Goal: Task Accomplishment & Management: Manage account settings

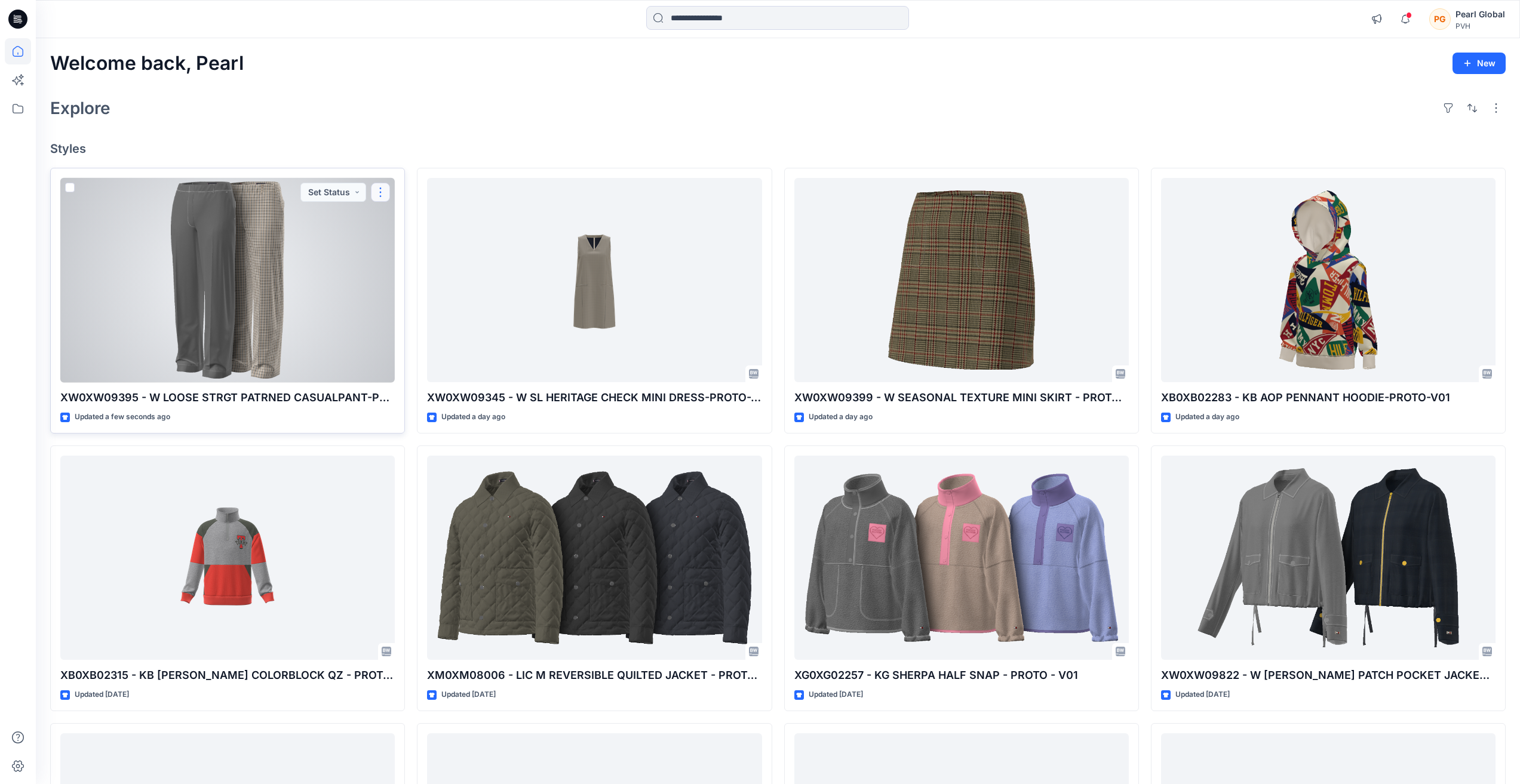
click at [377, 187] on button "button" at bounding box center [380, 192] width 19 height 19
click at [405, 220] on p "Edit" at bounding box center [402, 220] width 15 height 12
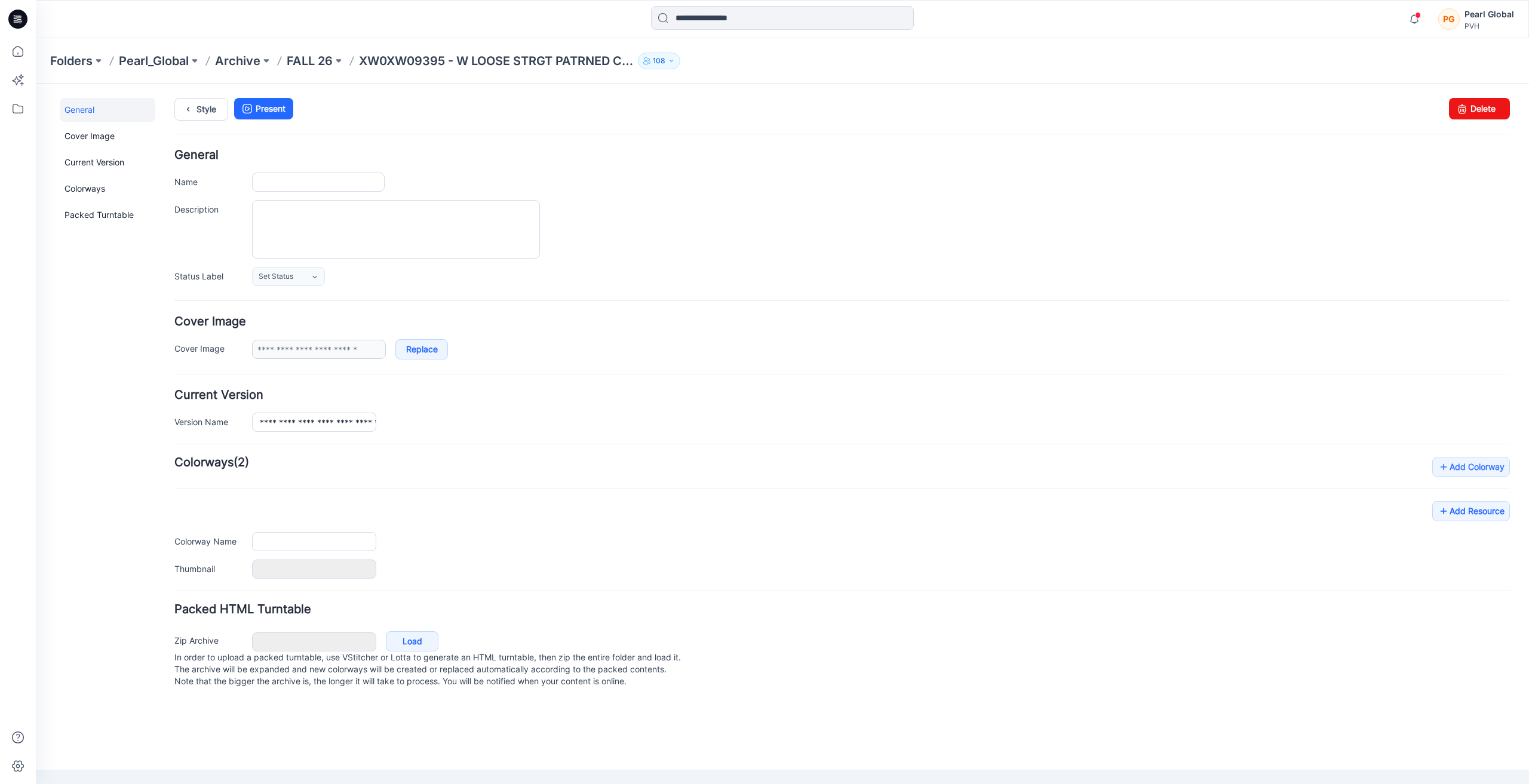
type input "**********"
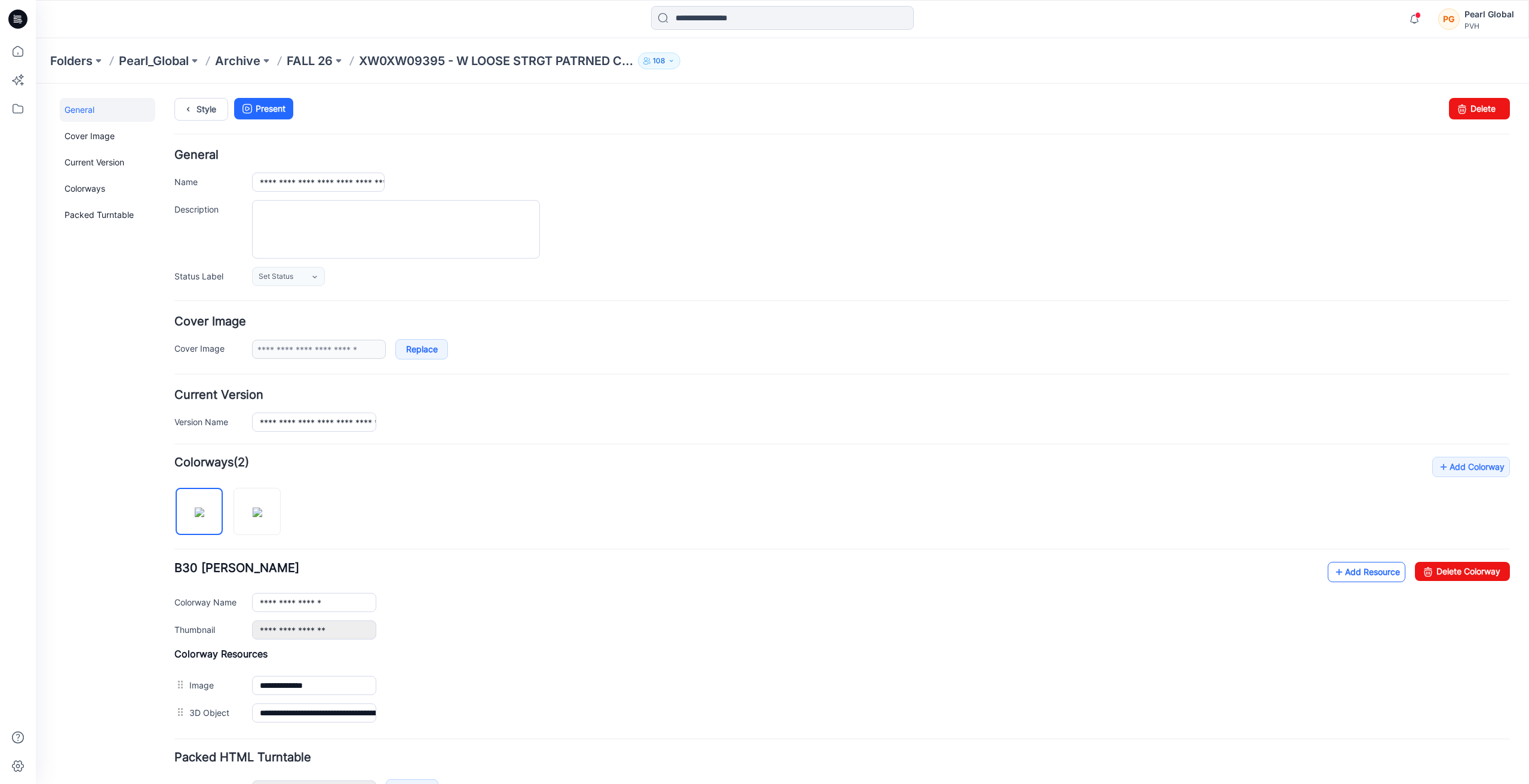
click at [1357, 575] on link "Add Resource" at bounding box center [1366, 571] width 78 height 20
click at [1341, 573] on link "Add Resource" at bounding box center [1366, 571] width 78 height 20
click at [14, 51] on icon at bounding box center [18, 52] width 26 height 26
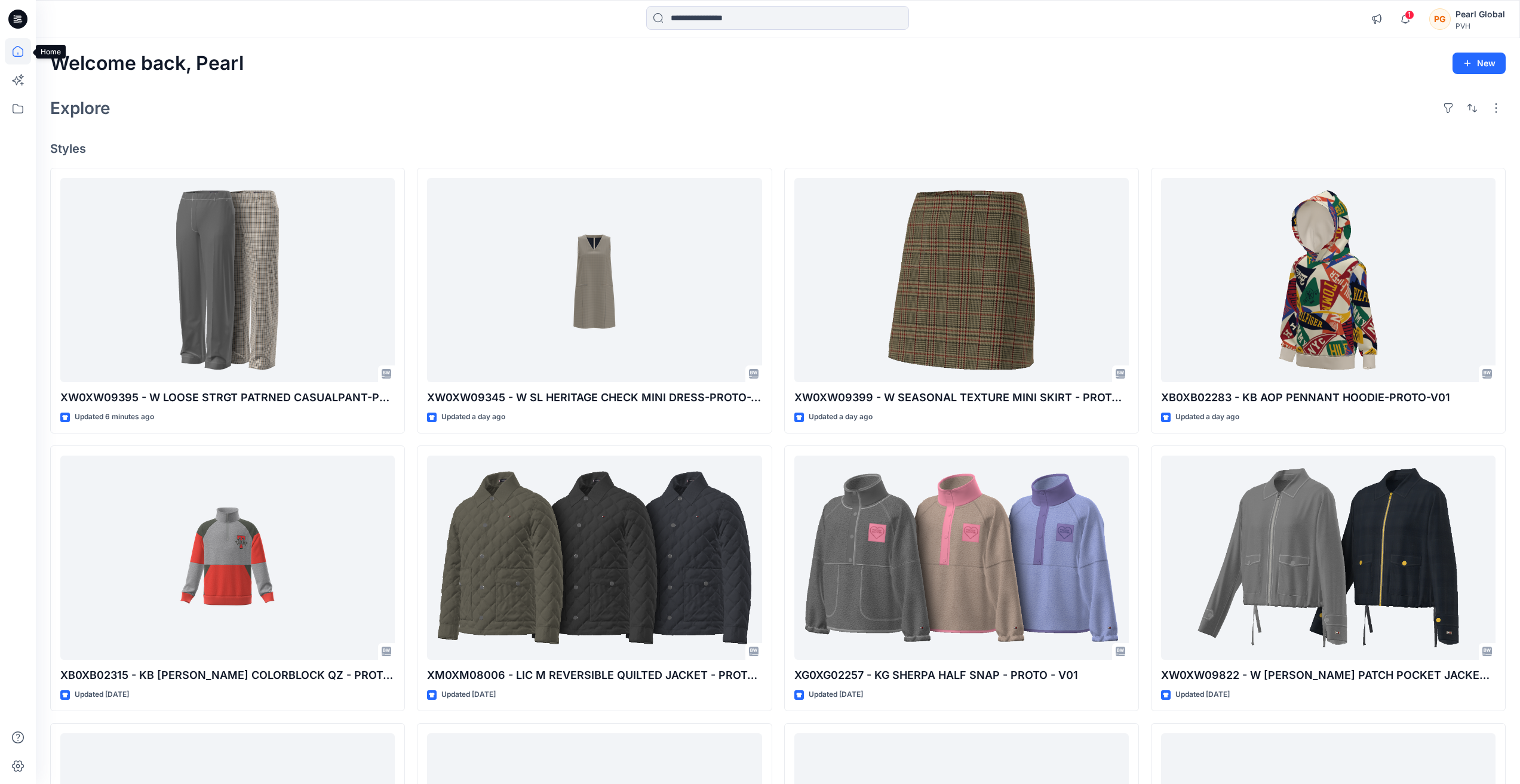
click at [20, 51] on icon at bounding box center [18, 52] width 26 height 26
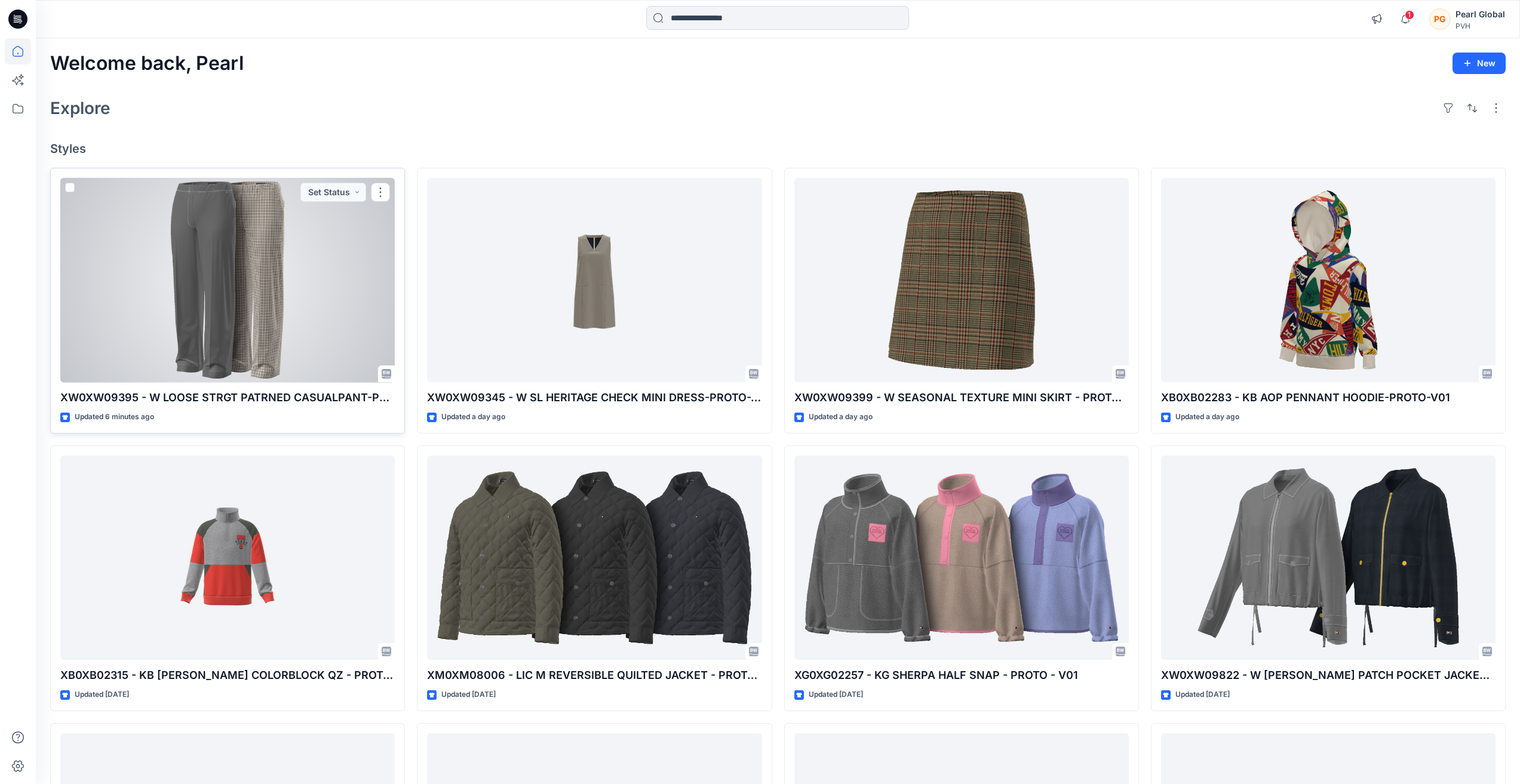
click at [318, 280] on div at bounding box center [227, 280] width 335 height 205
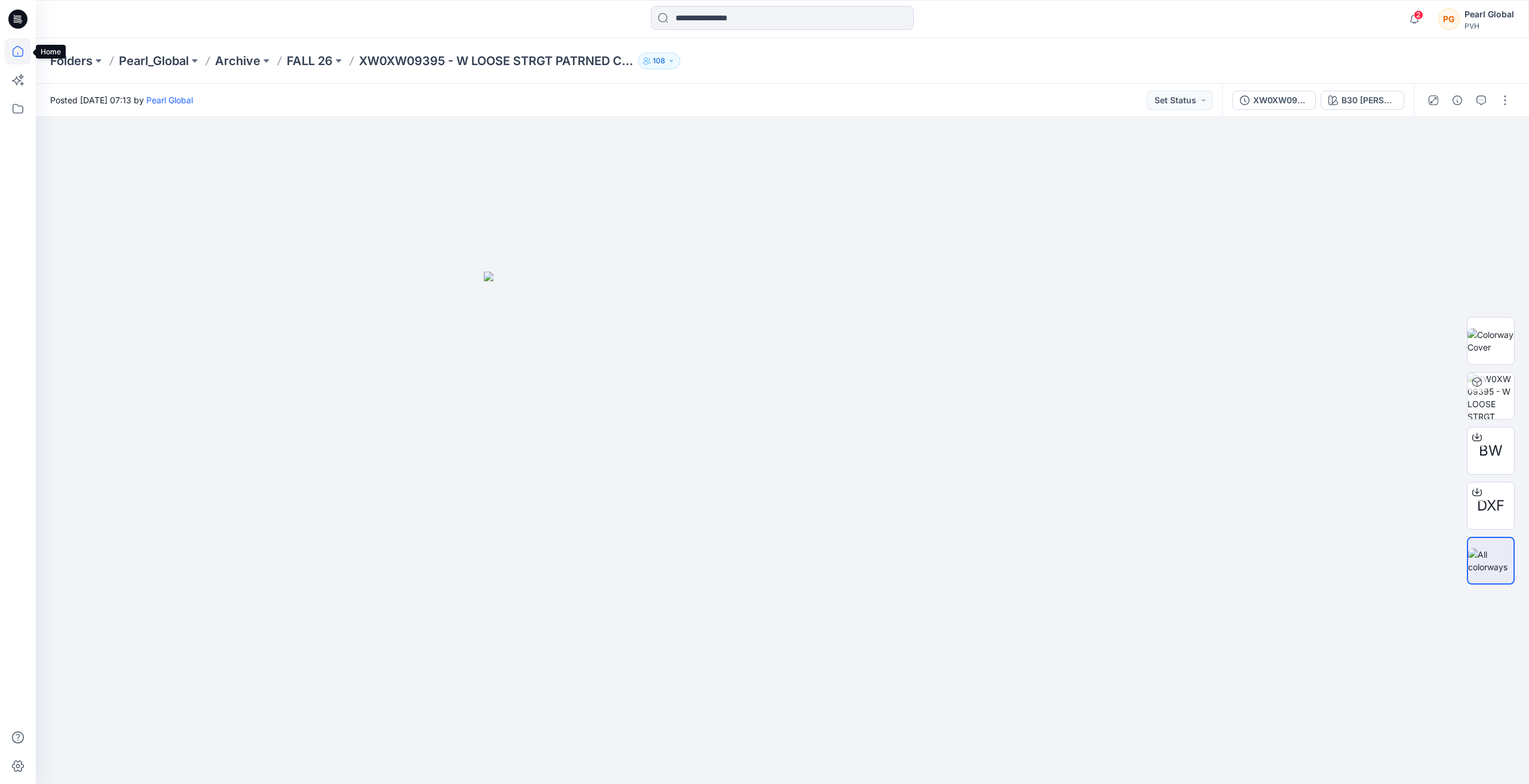
click at [16, 53] on icon at bounding box center [18, 52] width 26 height 26
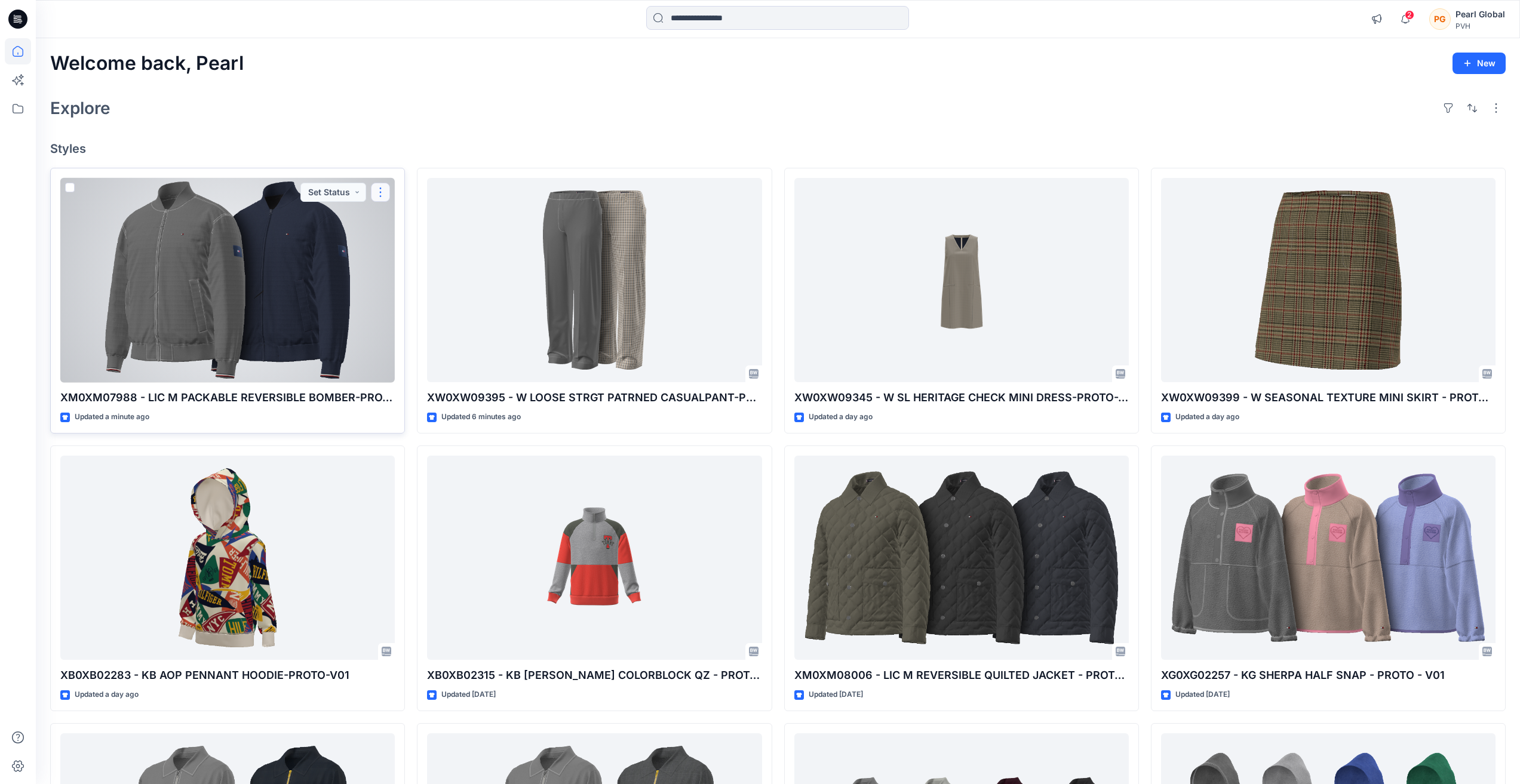
click at [382, 192] on button "button" at bounding box center [380, 192] width 19 height 19
click at [401, 216] on p "Edit" at bounding box center [402, 220] width 15 height 12
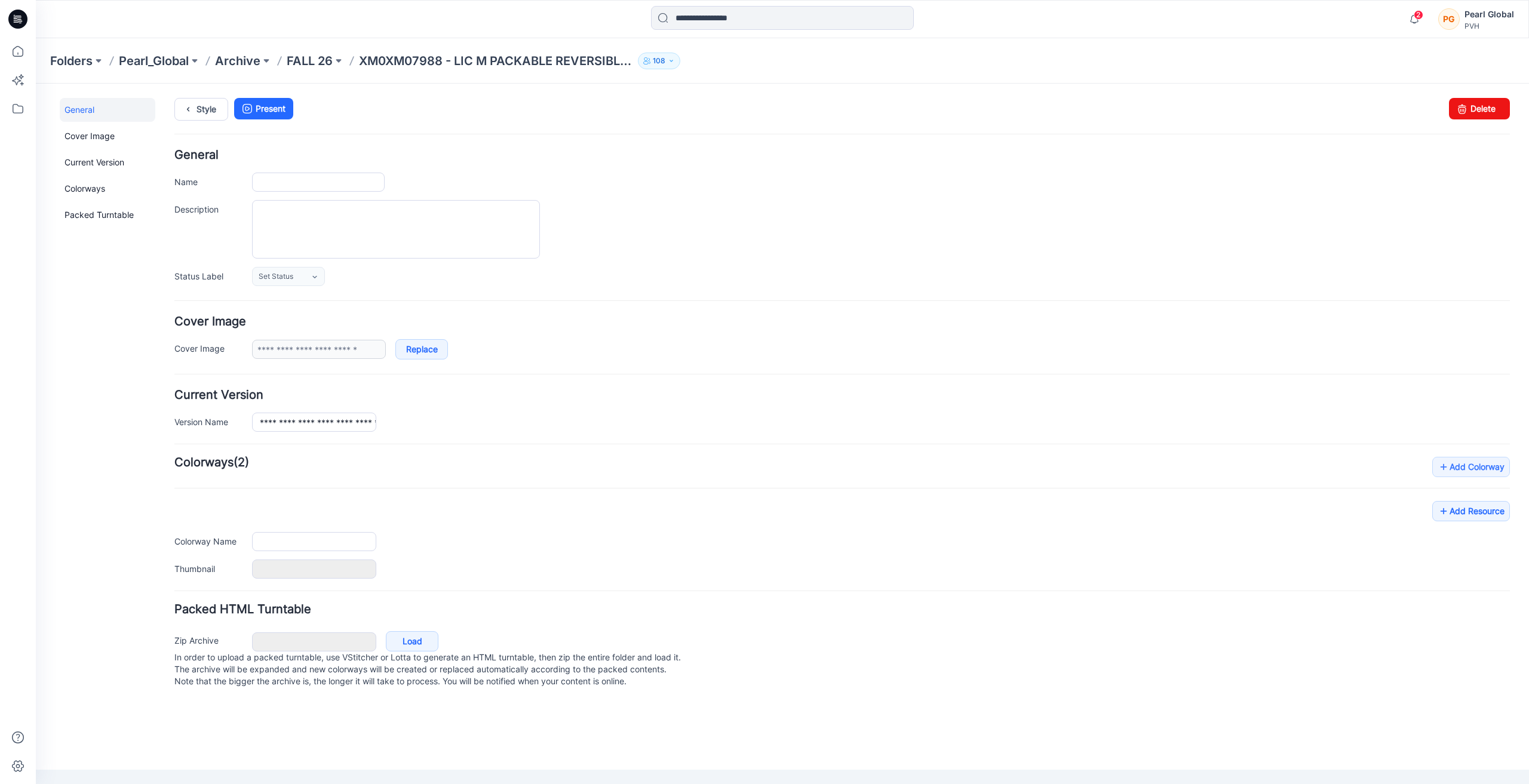
type input "**********"
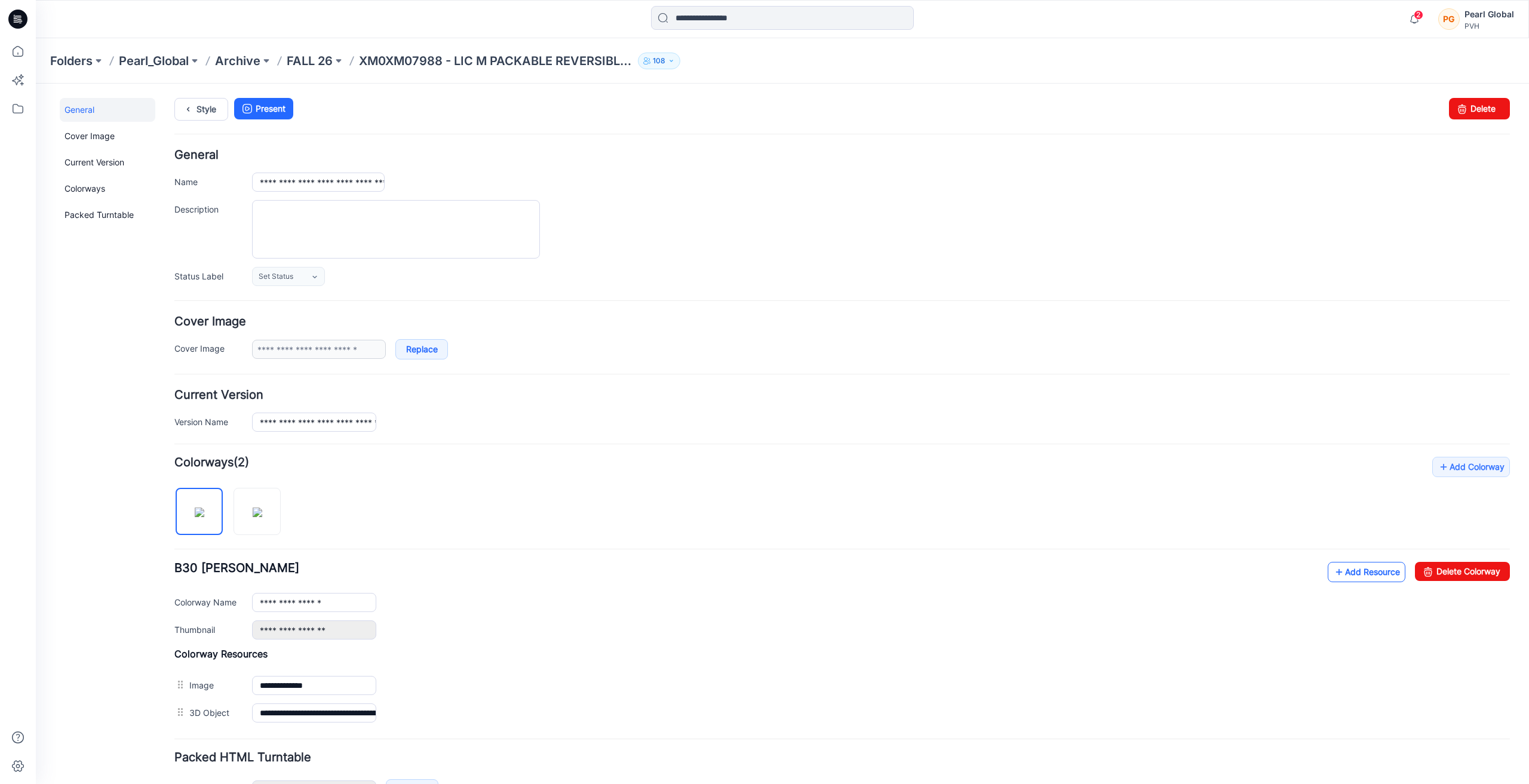
click at [1357, 573] on link "Add Resource" at bounding box center [1366, 571] width 78 height 20
click at [1363, 566] on link "Add Resource" at bounding box center [1366, 571] width 78 height 20
click at [14, 52] on icon at bounding box center [18, 52] width 26 height 26
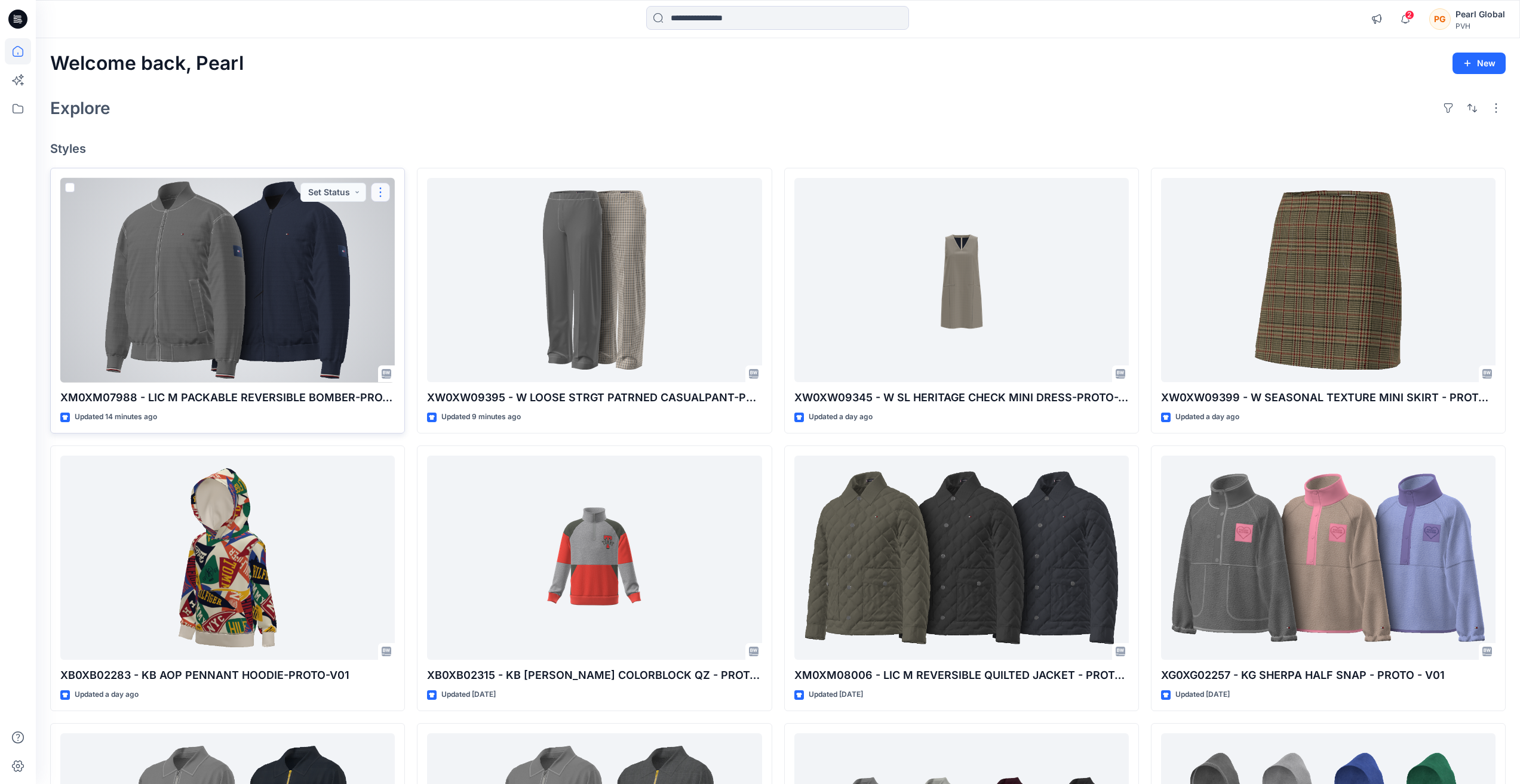
click at [386, 191] on button "button" at bounding box center [380, 192] width 19 height 19
click at [287, 275] on div at bounding box center [227, 280] width 335 height 205
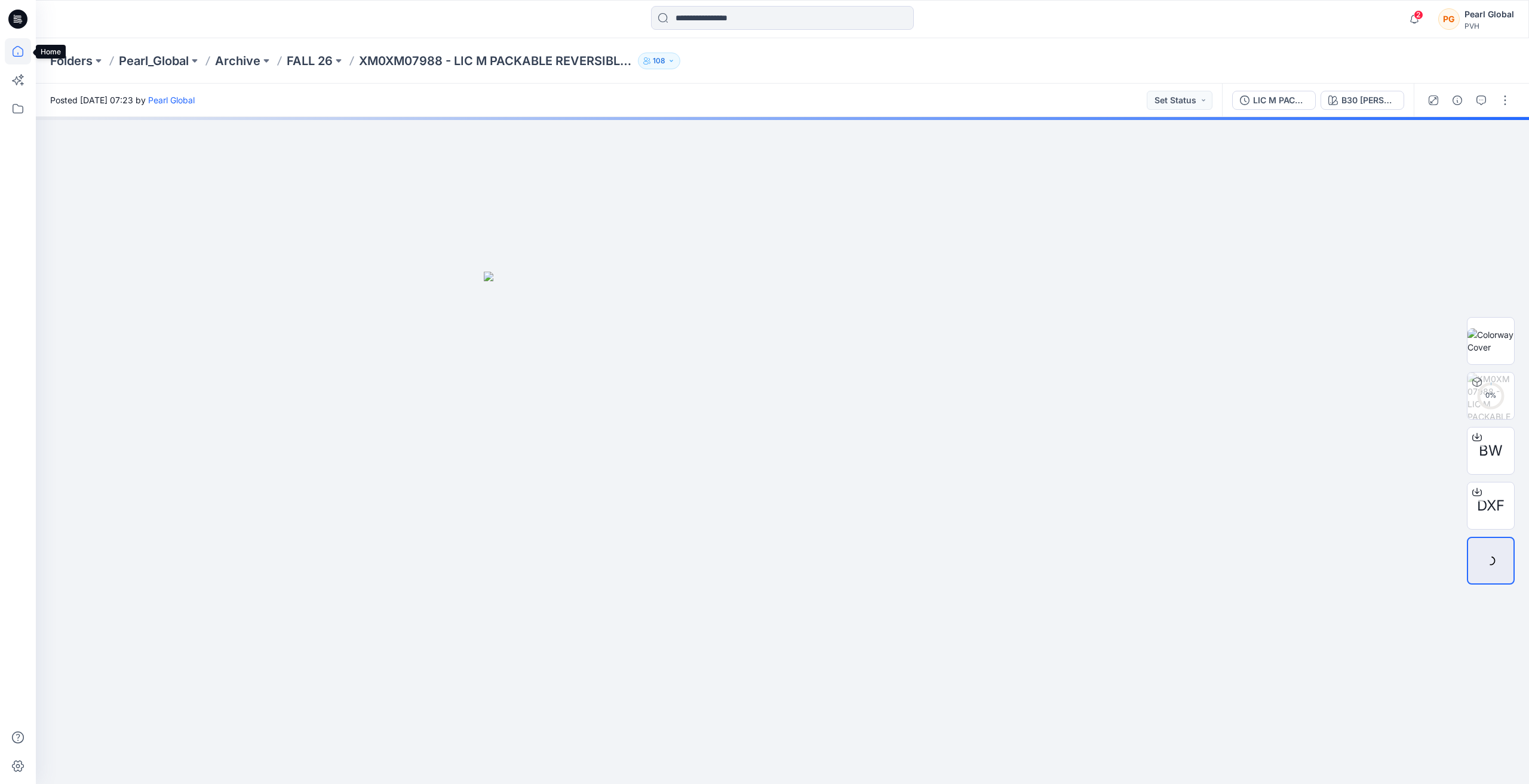
click at [18, 49] on icon at bounding box center [18, 52] width 26 height 26
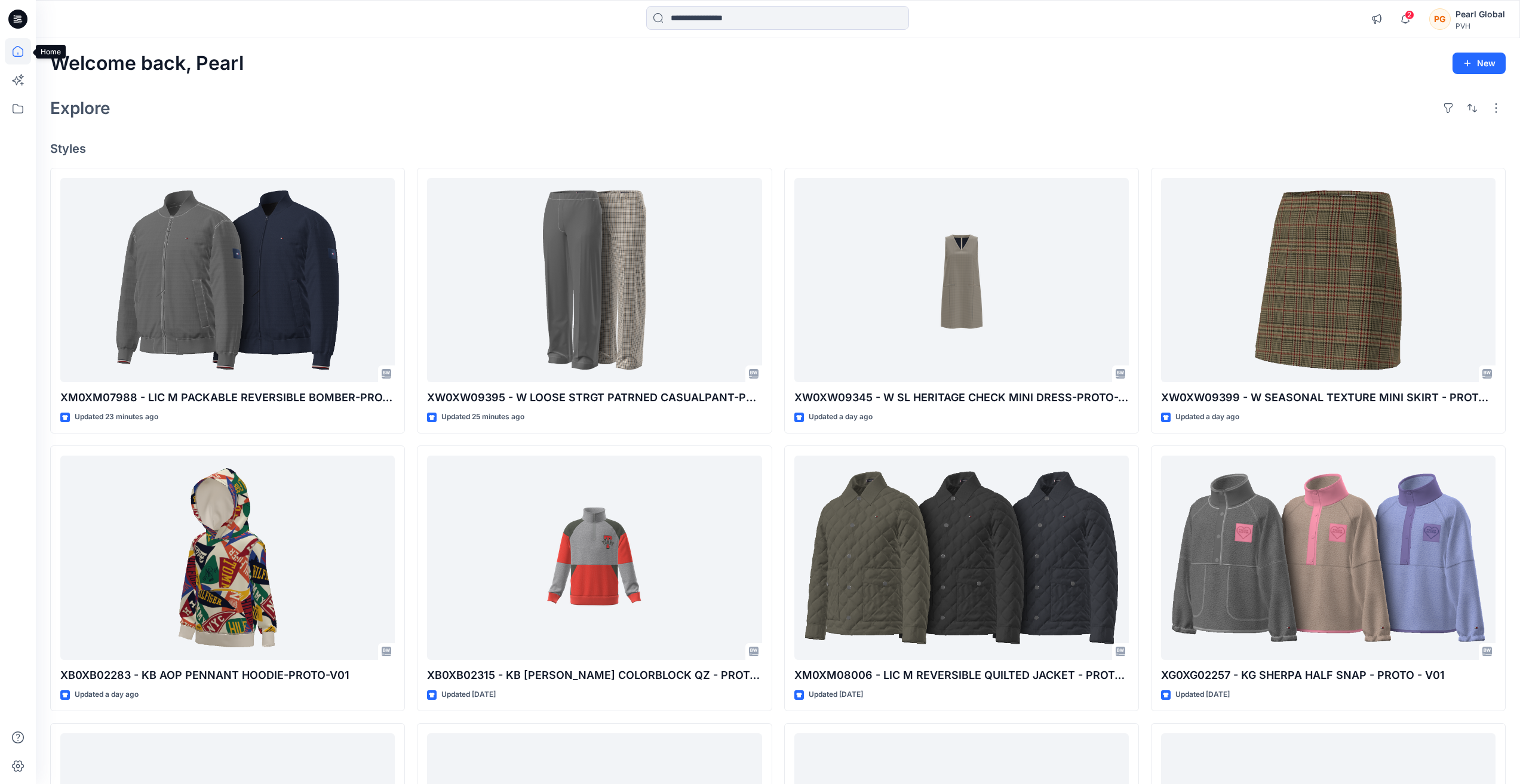
drag, startPoint x: 17, startPoint y: 49, endPoint x: 47, endPoint y: 85, distance: 46.9
click at [18, 49] on icon at bounding box center [18, 52] width 26 height 26
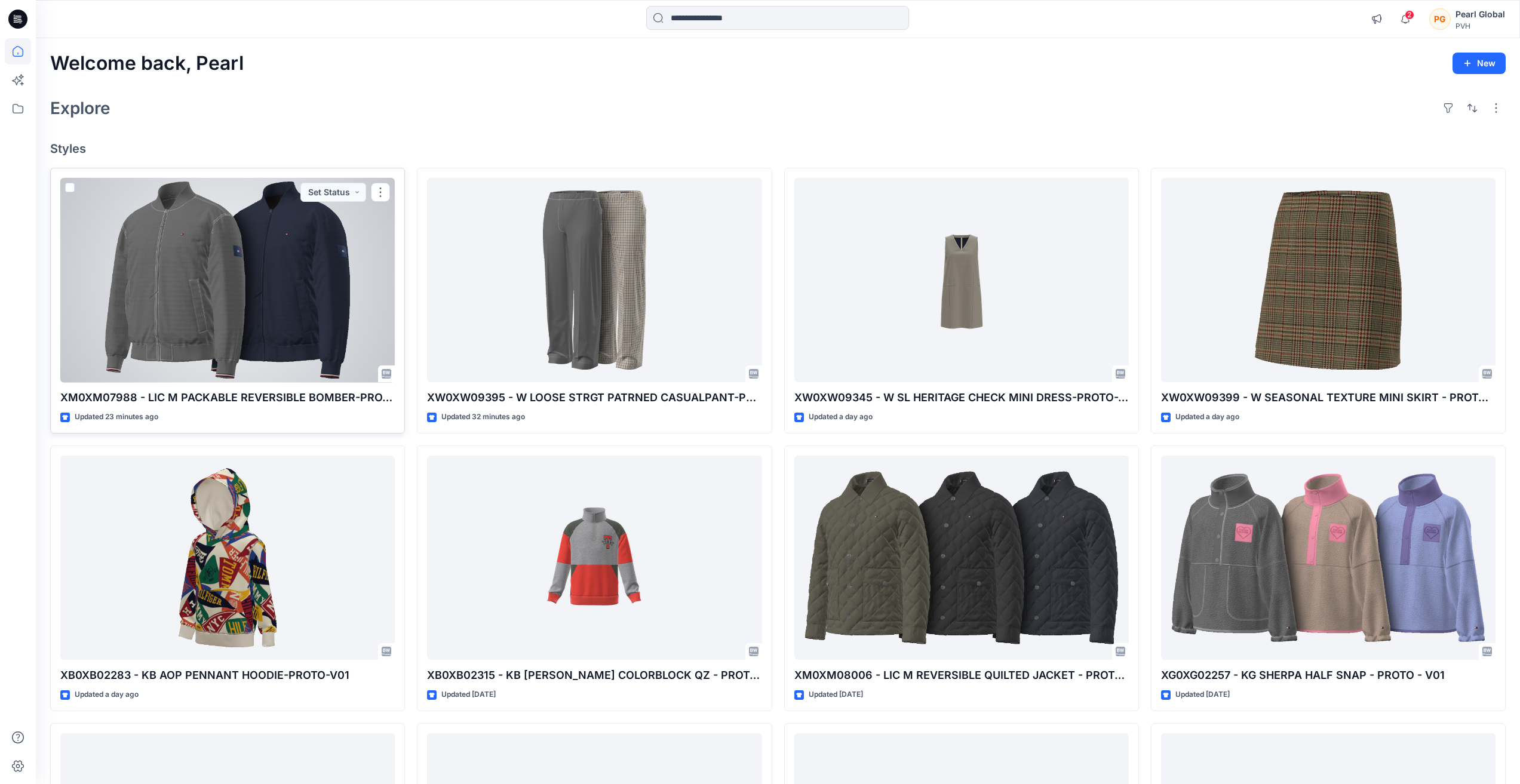
click at [358, 320] on div at bounding box center [227, 280] width 335 height 205
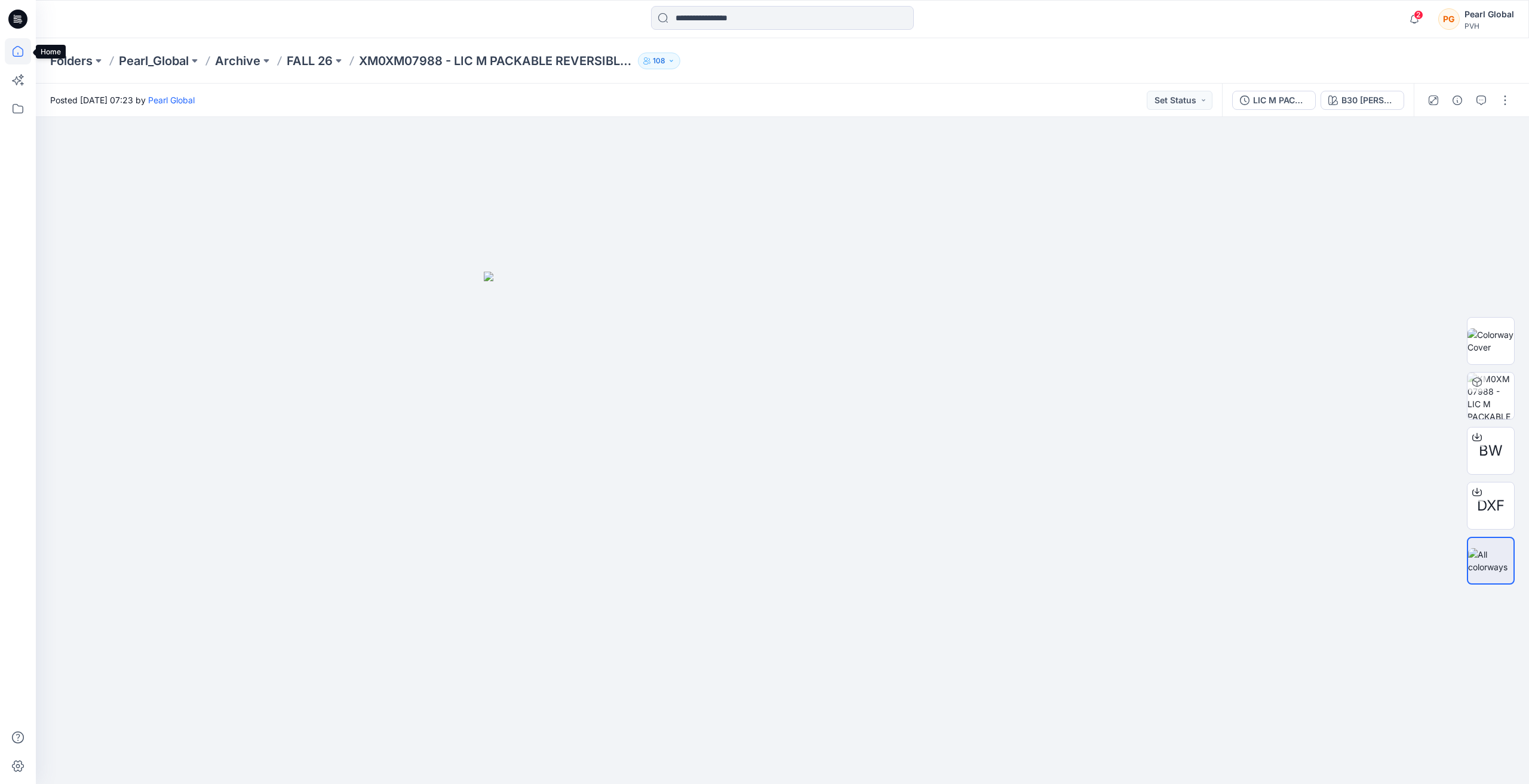
click at [14, 51] on icon at bounding box center [18, 52] width 26 height 26
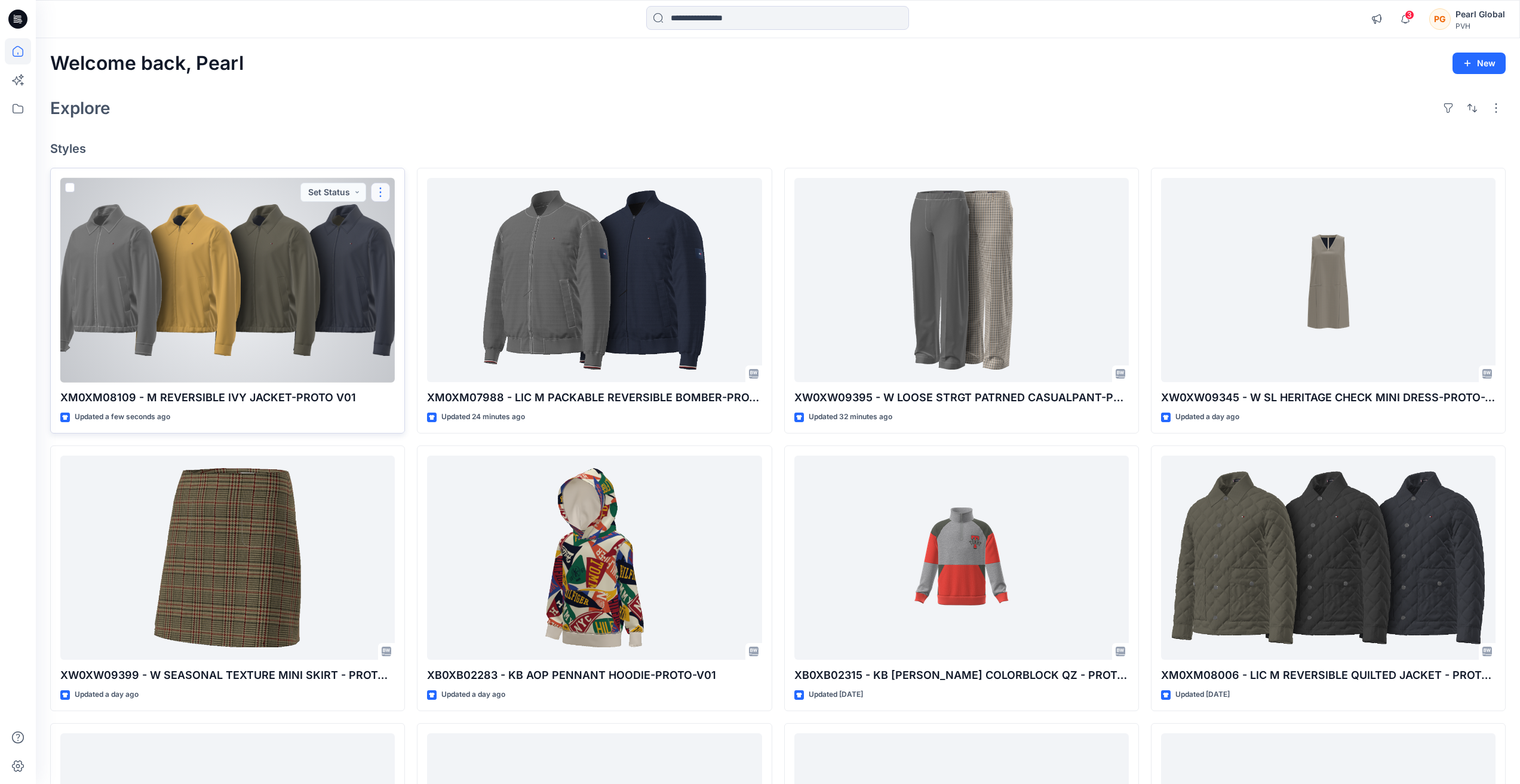
click at [380, 191] on button "button" at bounding box center [380, 192] width 19 height 19
click at [409, 220] on p "Edit" at bounding box center [402, 220] width 15 height 12
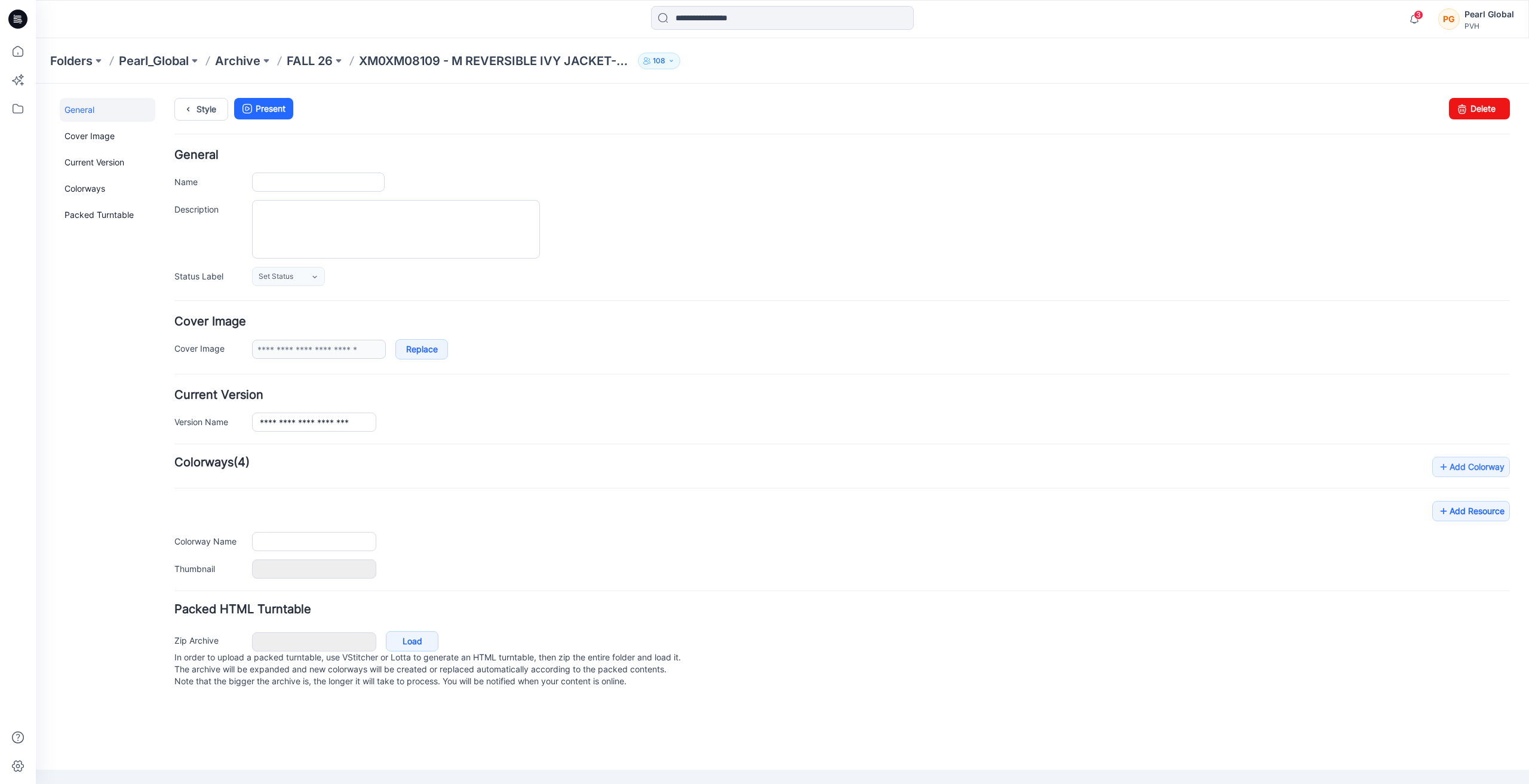
type input "**********"
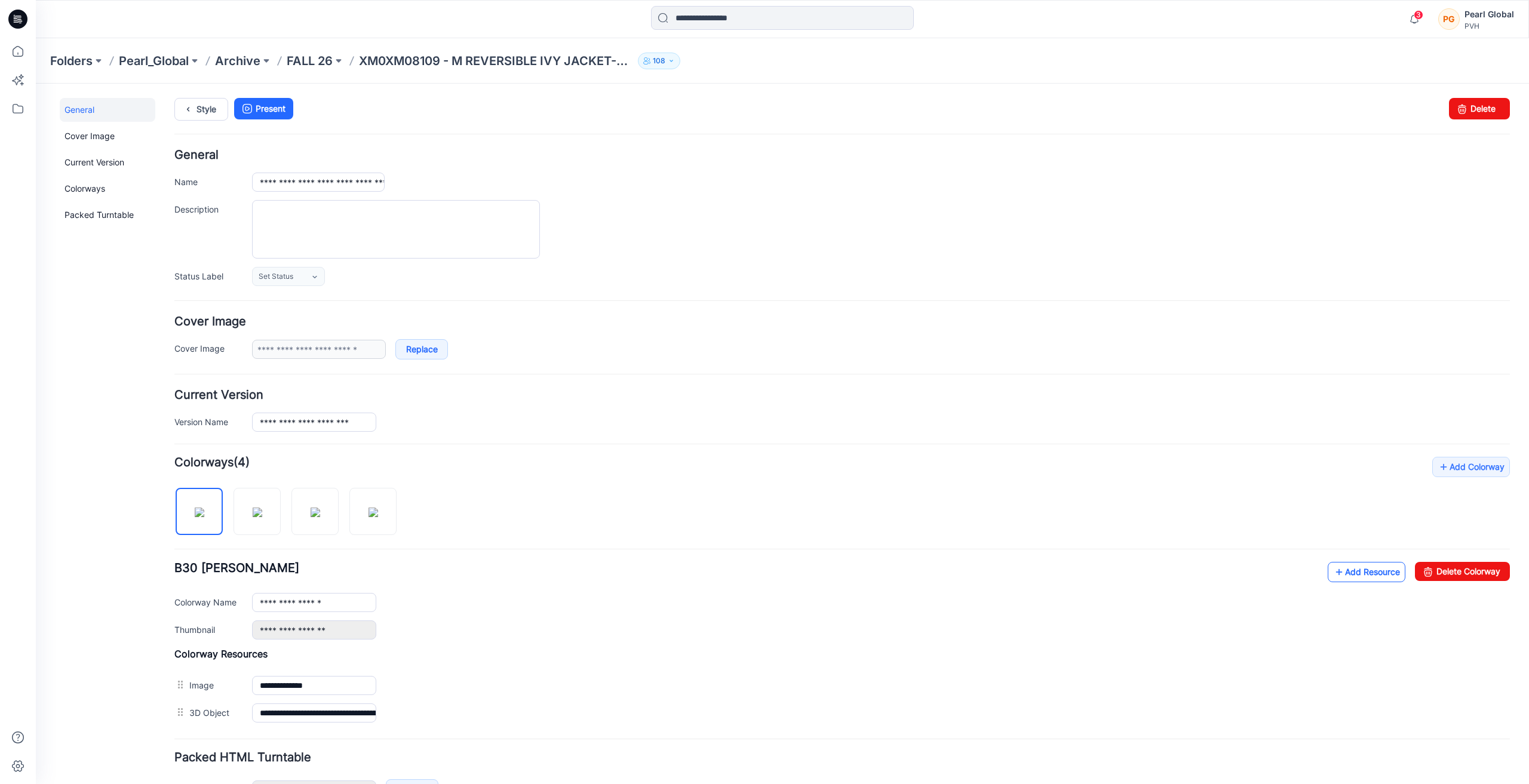
click at [1353, 572] on link "Add Resource" at bounding box center [1366, 571] width 78 height 20
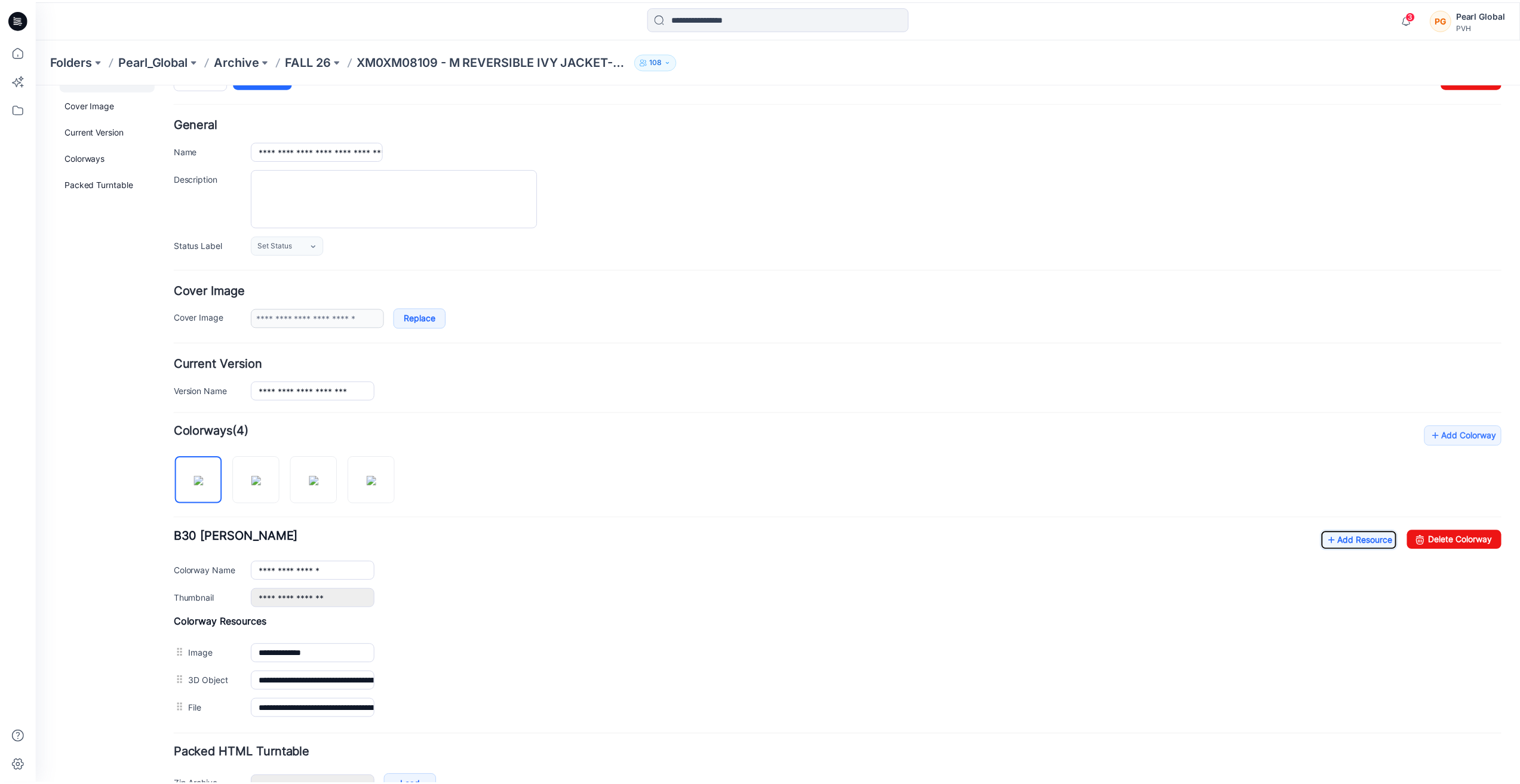
scroll to position [60, 0]
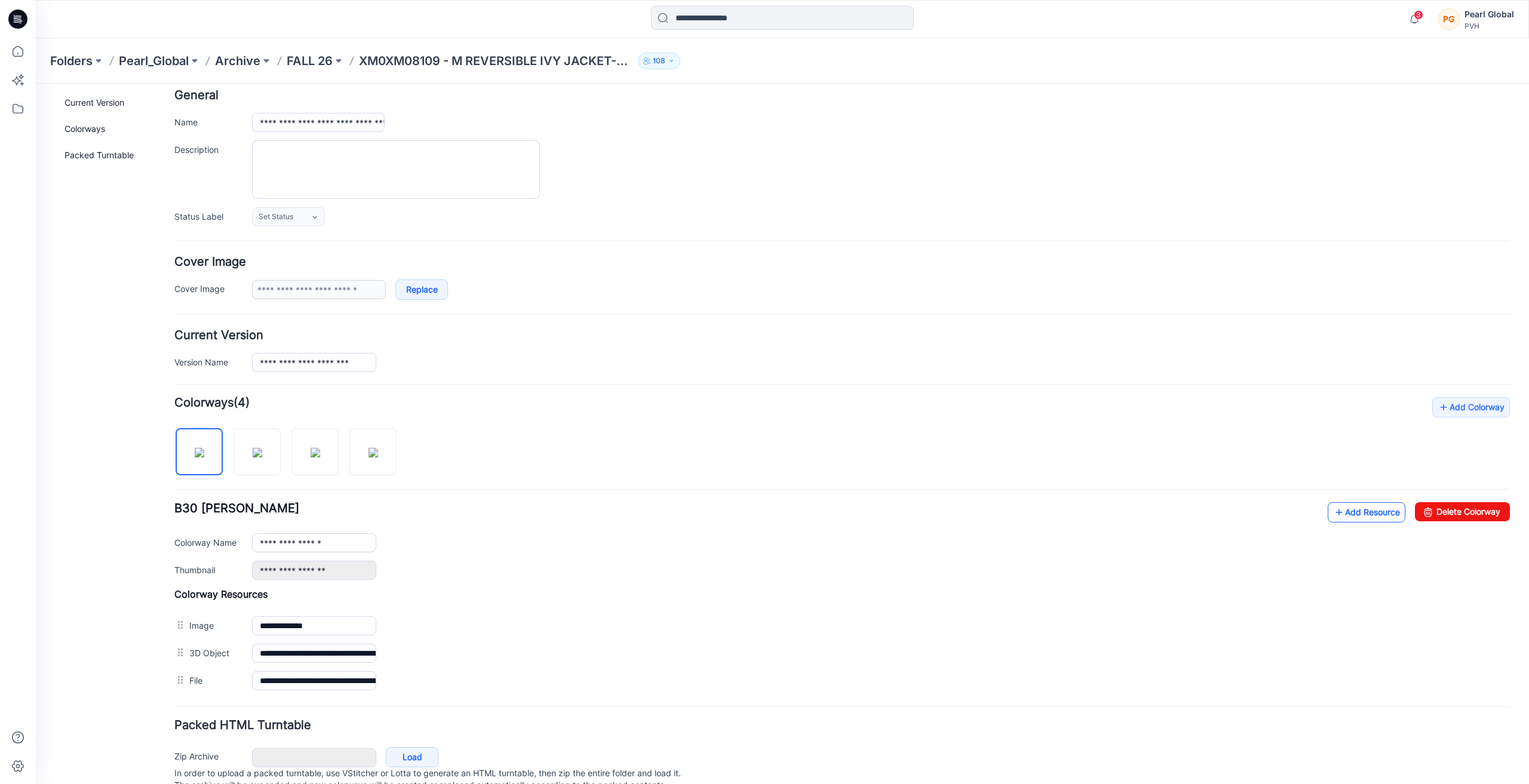
click at [1351, 514] on link "Add Resource" at bounding box center [1366, 512] width 78 height 20
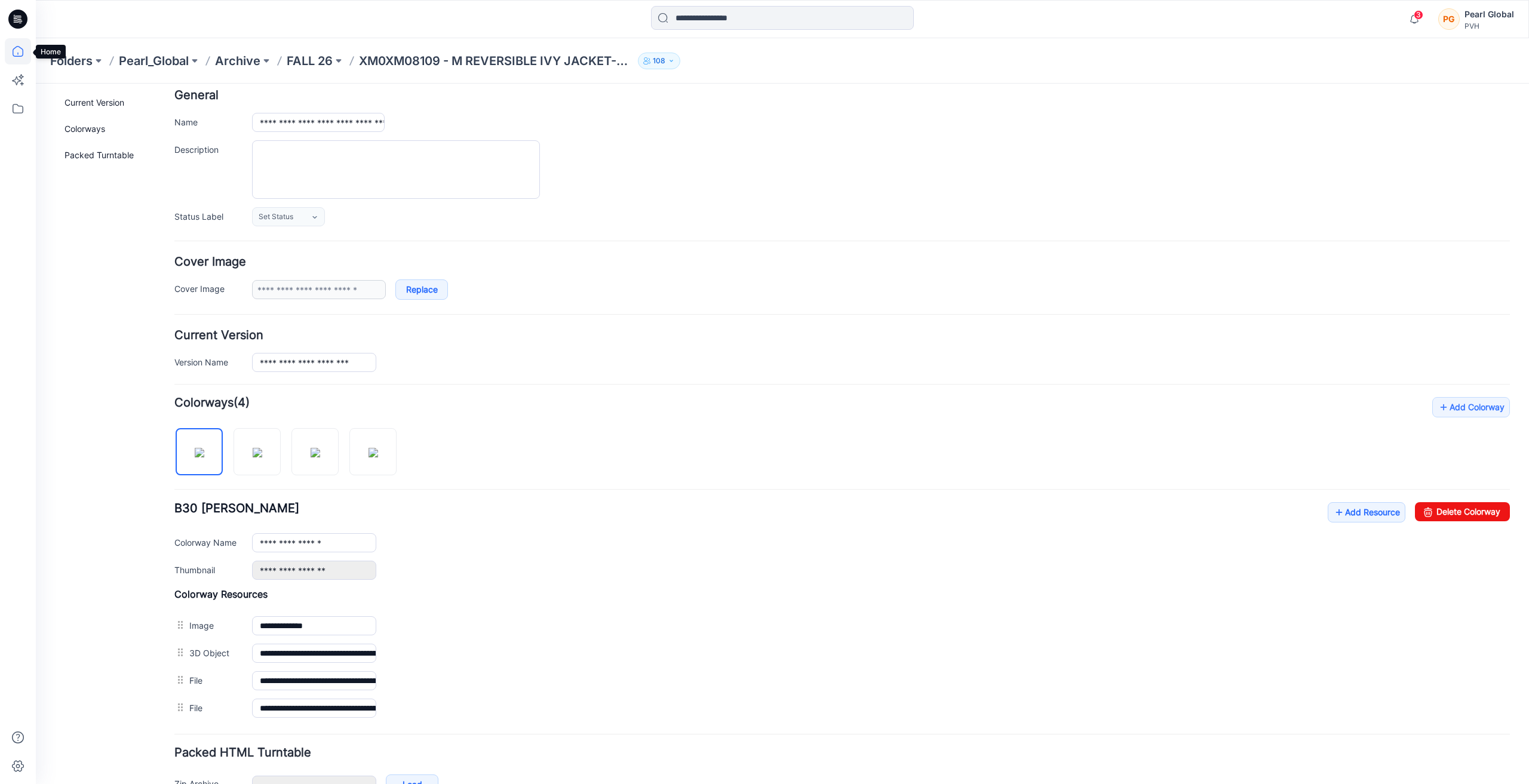
click at [19, 52] on icon at bounding box center [18, 52] width 26 height 26
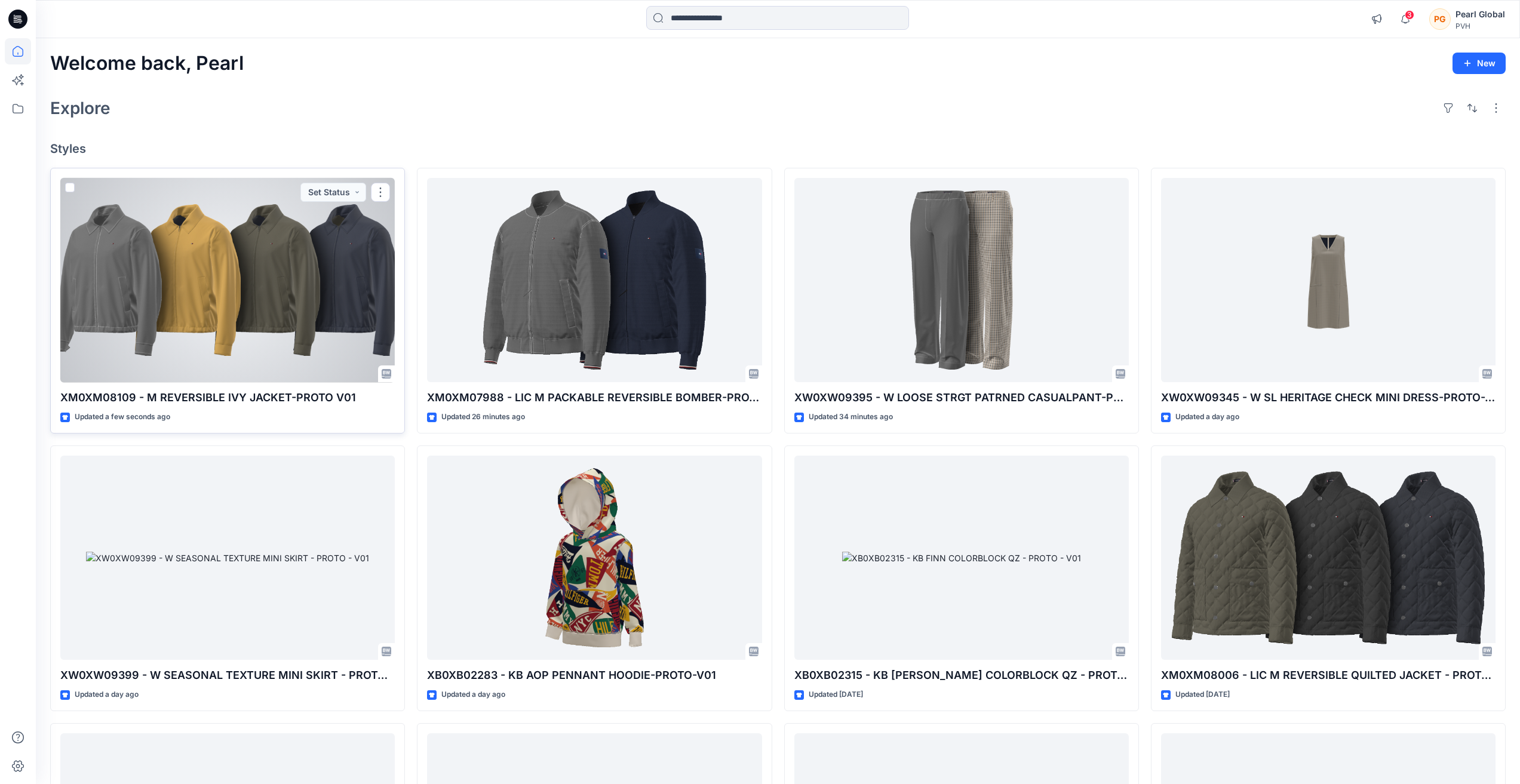
click at [257, 361] on div at bounding box center [227, 280] width 335 height 205
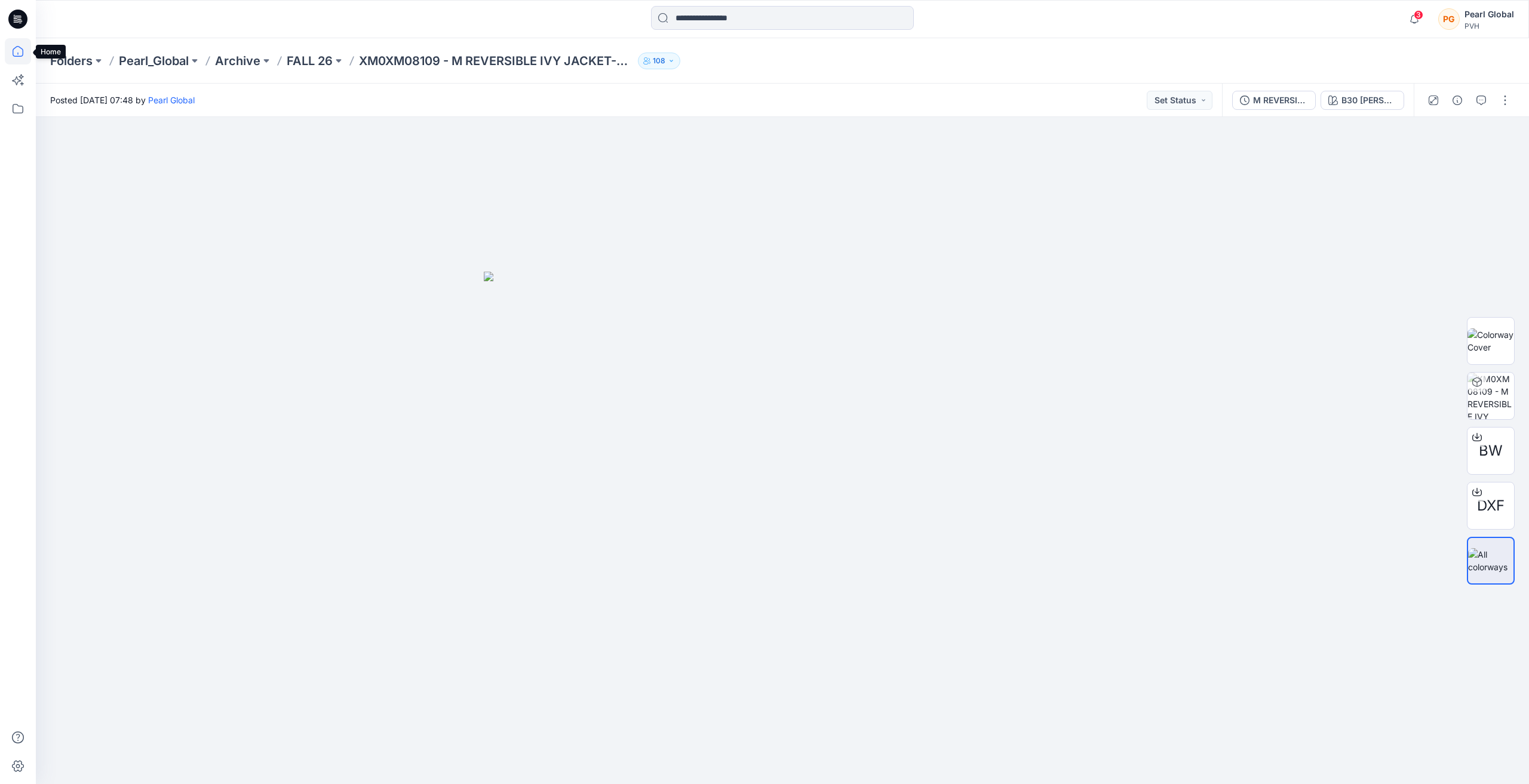
click at [14, 52] on icon at bounding box center [18, 52] width 26 height 26
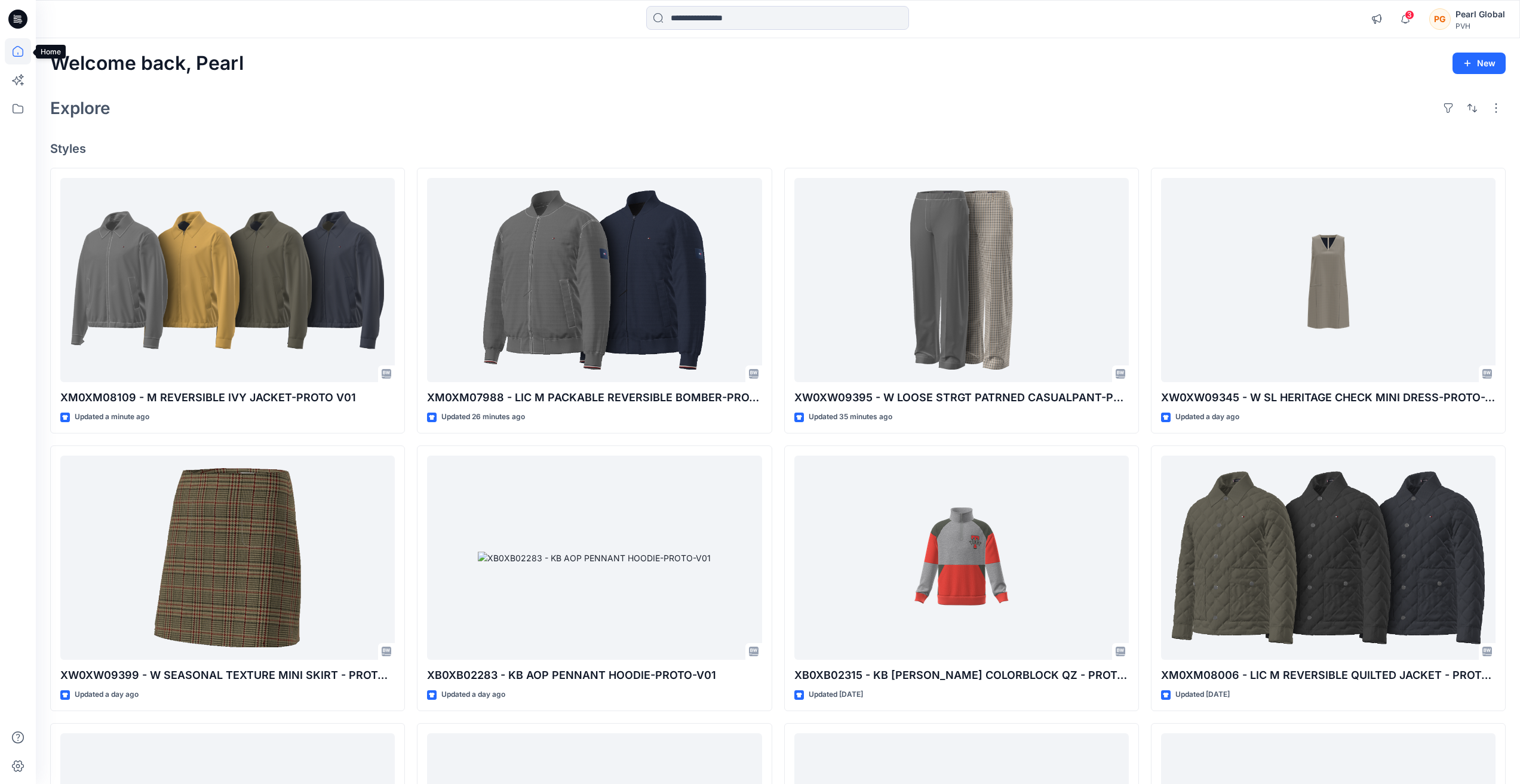
click at [20, 50] on icon at bounding box center [18, 52] width 26 height 26
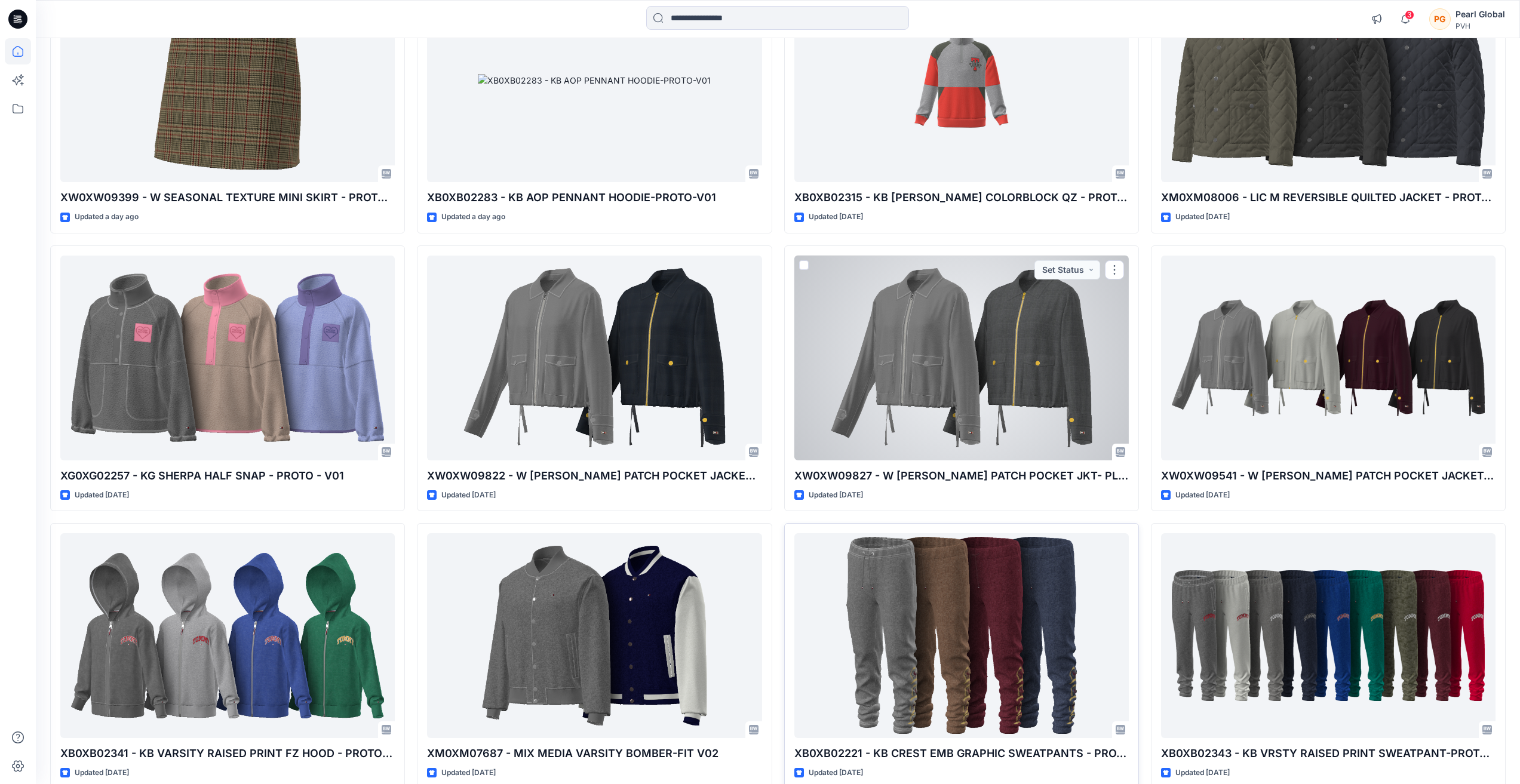
scroll to position [537, 0]
